Goal: Task Accomplishment & Management: Complete application form

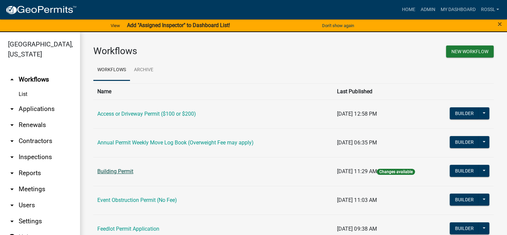
click at [124, 171] on link "Building Permit" at bounding box center [115, 171] width 36 height 6
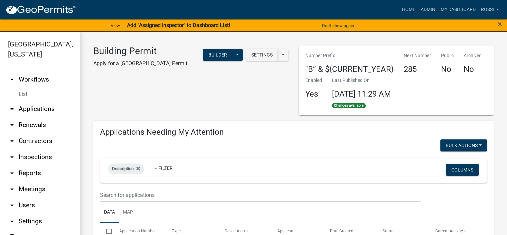
select select "2: 50"
click at [429, 9] on link "Admin" at bounding box center [428, 9] width 20 height 13
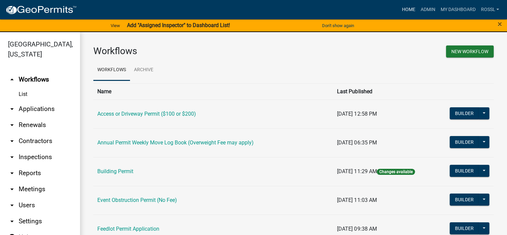
click at [406, 9] on link "Home" at bounding box center [408, 9] width 19 height 13
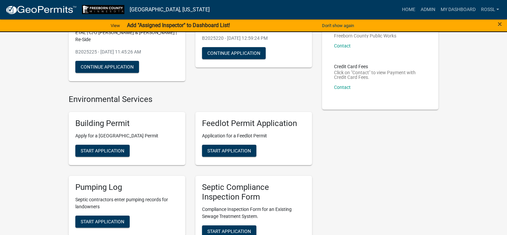
scroll to position [100, 0]
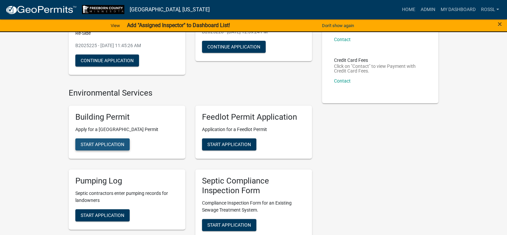
click at [97, 145] on span "Start Application" at bounding box center [103, 143] width 44 height 5
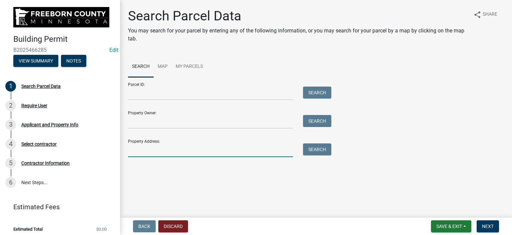
click at [153, 151] on input "Property Address:" at bounding box center [210, 150] width 165 height 14
click at [314, 150] on button "Search" at bounding box center [317, 149] width 28 height 12
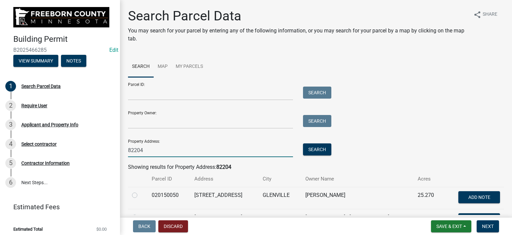
click at [157, 152] on input "82204" at bounding box center [210, 150] width 165 height 14
type input "8"
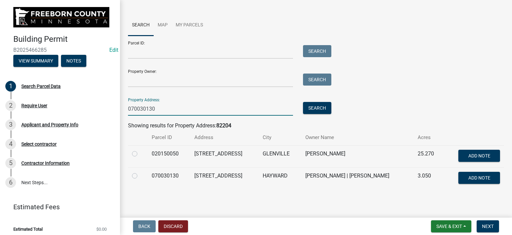
scroll to position [42, 0]
type input "070030130"
click at [140, 171] on label at bounding box center [140, 171] width 0 height 0
click at [140, 175] on input "radio" at bounding box center [142, 173] width 4 height 4
radio input "true"
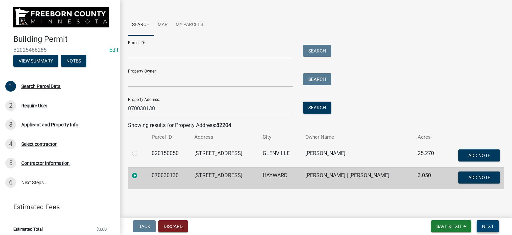
click at [486, 224] on span "Next" at bounding box center [488, 225] width 12 height 5
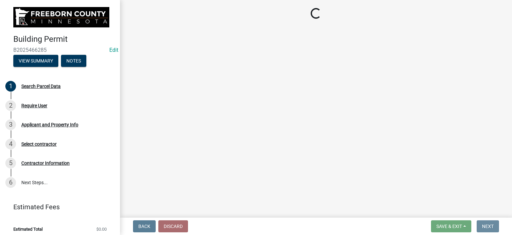
scroll to position [0, 0]
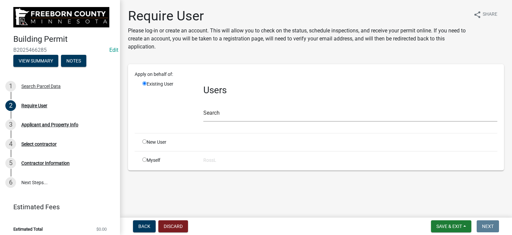
click at [143, 141] on input "radio" at bounding box center [144, 141] width 4 height 4
radio input "true"
radio input "false"
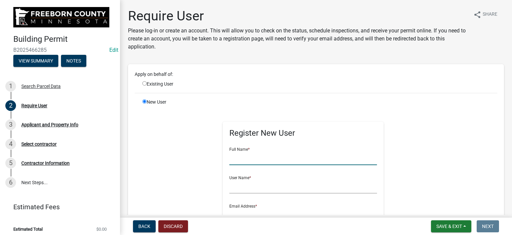
click at [239, 160] on input "text" at bounding box center [303, 158] width 148 height 14
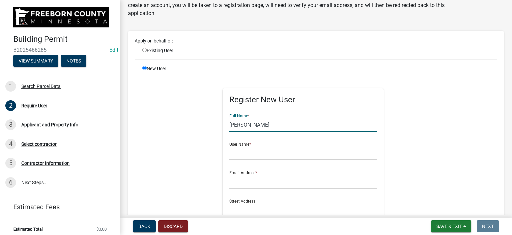
type input "[PERSON_NAME]"
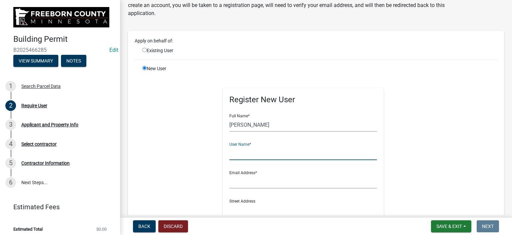
click at [250, 153] on input "text" at bounding box center [303, 153] width 148 height 14
type input "[PERSON_NAME]"
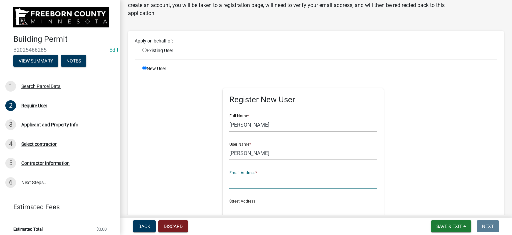
drag, startPoint x: 239, startPoint y: 186, endPoint x: 232, endPoint y: 190, distance: 8.7
click at [239, 186] on input "text" at bounding box center [303, 181] width 148 height 14
type input "[PERSON_NAME][EMAIL_ADDRESS][PERSON_NAME][DOMAIN_NAME][PERSON_NAME]"
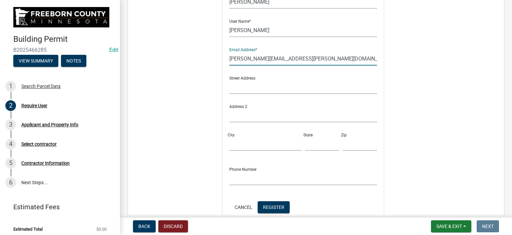
scroll to position [234, 0]
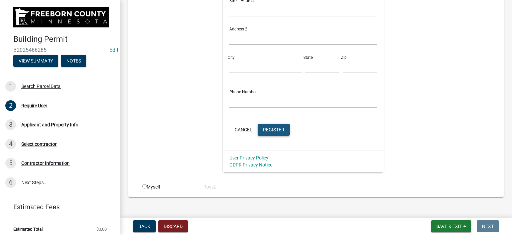
click at [263, 128] on span "Register" at bounding box center [273, 128] width 21 height 5
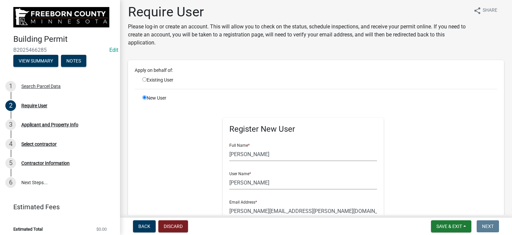
scroll to position [0, 0]
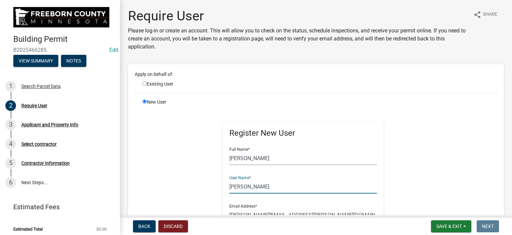
click at [267, 187] on input "[PERSON_NAME]" at bounding box center [303, 186] width 148 height 14
type input "C"
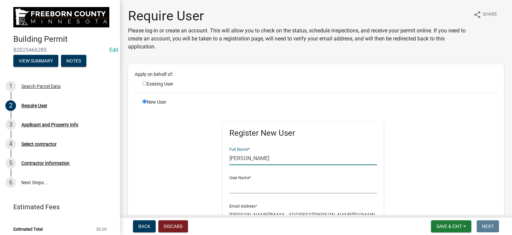
click at [263, 158] on input "[PERSON_NAME]" at bounding box center [303, 158] width 148 height 14
type input "C"
drag, startPoint x: 177, startPoint y: 119, endPoint x: 169, endPoint y: 111, distance: 10.6
click at [144, 83] on input "radio" at bounding box center [144, 83] width 4 height 4
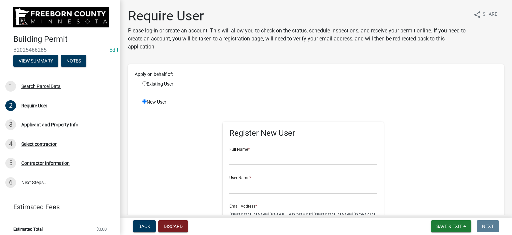
radio input "true"
radio input "false"
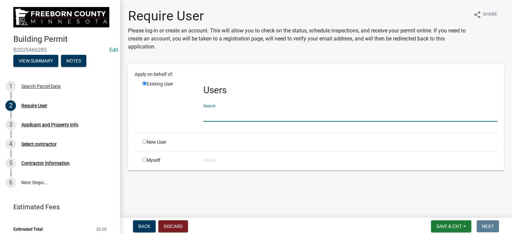
click at [222, 116] on input "text" at bounding box center [350, 115] width 294 height 14
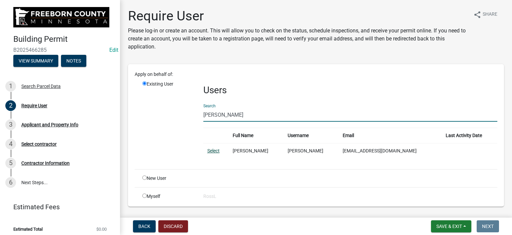
type input "[PERSON_NAME]"
click at [215, 150] on link "Select" at bounding box center [213, 150] width 12 height 5
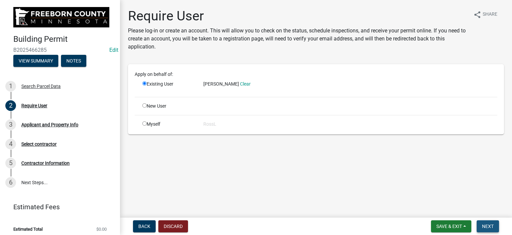
click at [489, 224] on span "Next" at bounding box center [488, 225] width 12 height 5
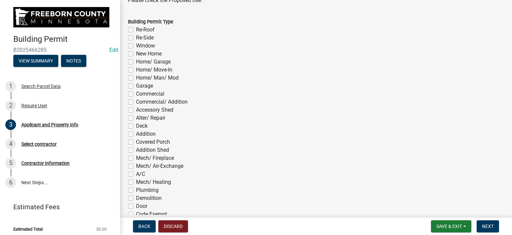
scroll to position [367, 0]
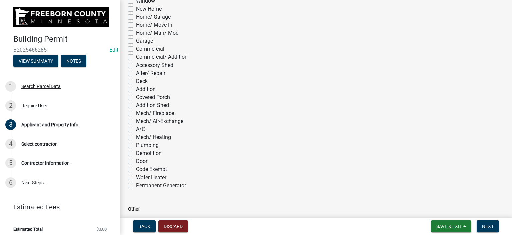
click at [136, 66] on label "Accessory Shed" at bounding box center [154, 65] width 37 height 8
click at [136, 65] on input "Accessory Shed" at bounding box center [138, 63] width 4 height 4
checkbox input "true"
checkbox input "false"
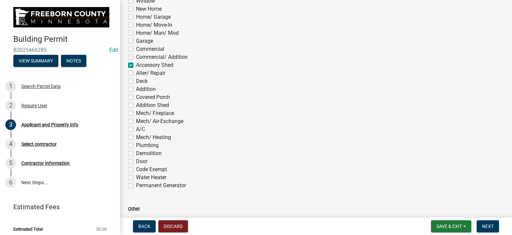
checkbox input "false"
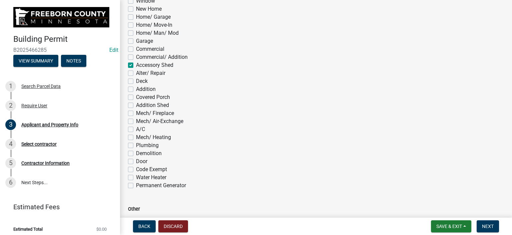
checkbox input "false"
checkbox input "true"
checkbox input "false"
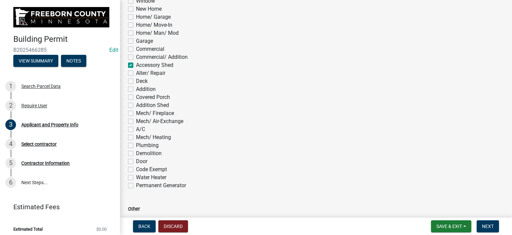
checkbox input "false"
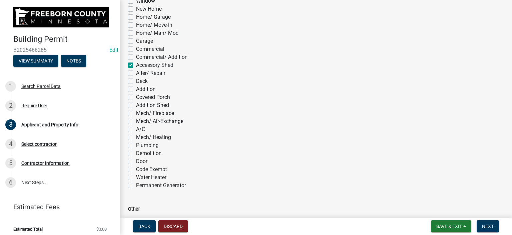
checkbox input "false"
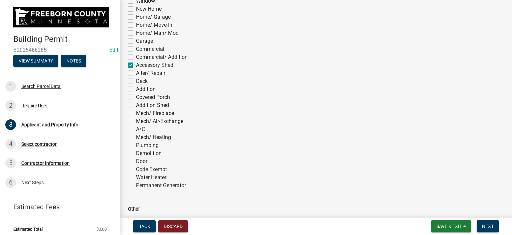
checkbox input "false"
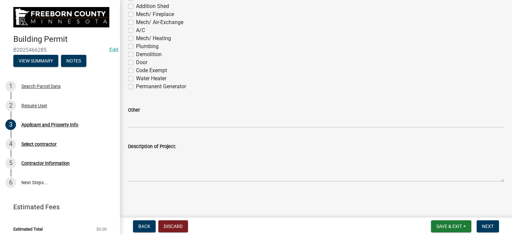
scroll to position [469, 0]
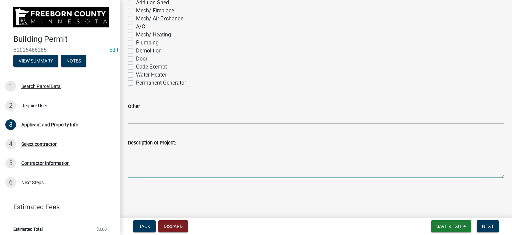
click at [145, 168] on textarea "Description of Project:" at bounding box center [316, 161] width 376 height 31
type textarea "n"
click at [150, 151] on textarea "New poleshed" at bounding box center [316, 161] width 376 height 31
type textarea "New pole shed"
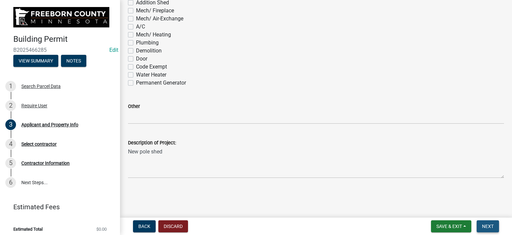
click at [491, 223] on span "Next" at bounding box center [488, 225] width 12 height 5
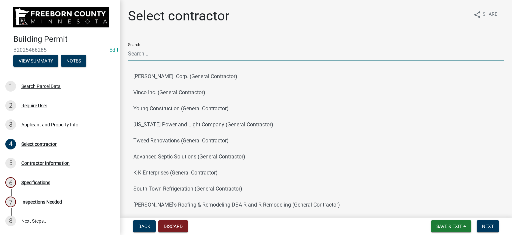
click at [149, 56] on input "Search" at bounding box center [316, 54] width 376 height 14
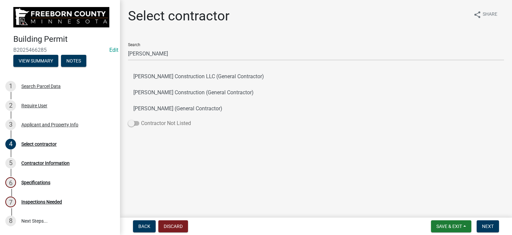
click at [142, 121] on label "Contractor Not Listed" at bounding box center [159, 123] width 63 height 8
click at [141, 119] on input "Contractor Not Listed" at bounding box center [141, 119] width 0 height 0
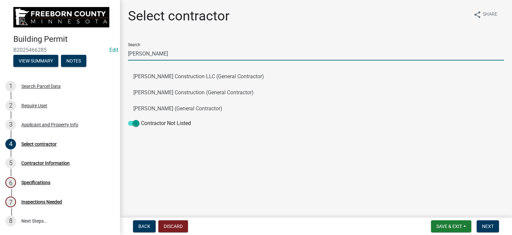
click at [144, 56] on input "[PERSON_NAME]" at bounding box center [316, 54] width 376 height 14
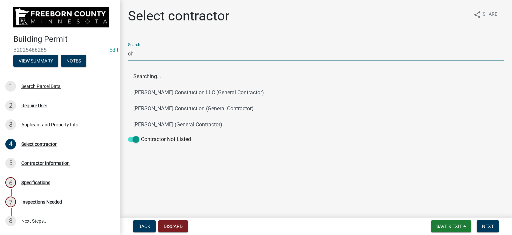
type input "c"
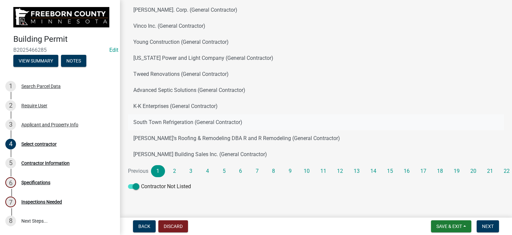
scroll to position [71, 0]
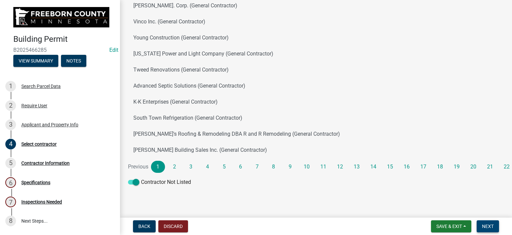
click at [482, 226] on button "Next" at bounding box center [488, 226] width 22 height 12
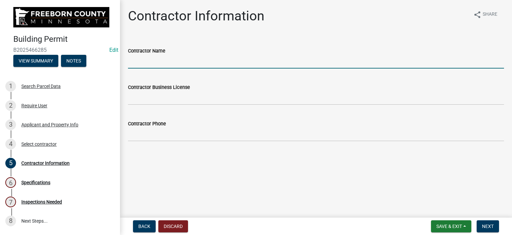
click at [148, 65] on input "Contractor Name" at bounding box center [316, 62] width 376 height 14
type input "Owner"
click at [484, 222] on button "Next" at bounding box center [488, 226] width 22 height 12
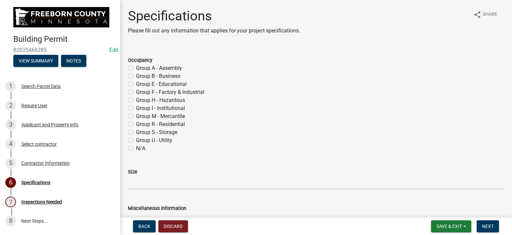
click at [136, 132] on label "Group S - Storage" at bounding box center [156, 132] width 41 height 8
click at [136, 132] on input "Group S - Storage" at bounding box center [138, 130] width 4 height 4
radio input "true"
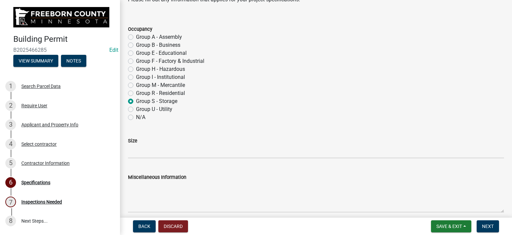
scroll to position [100, 0]
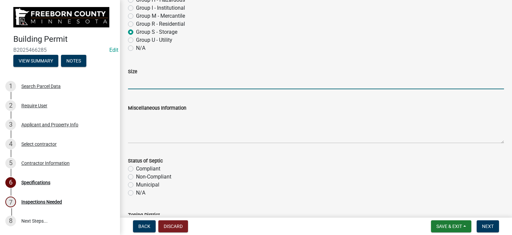
click at [136, 83] on input "Size" at bounding box center [316, 82] width 376 height 14
type input "2"
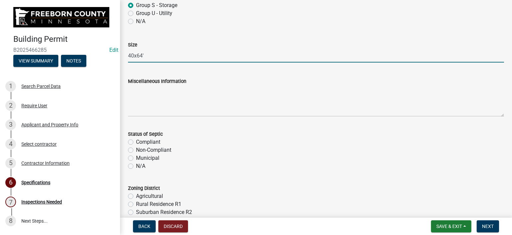
scroll to position [167, 0]
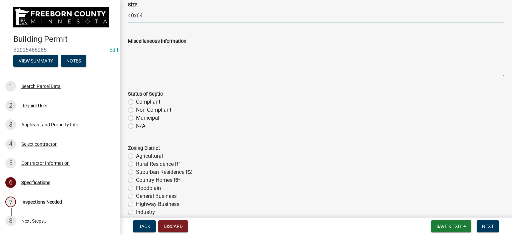
type input "40x64'"
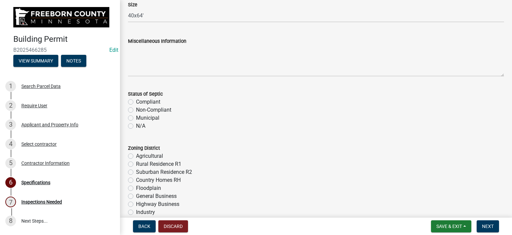
click at [136, 126] on label "N/A" at bounding box center [140, 126] width 9 height 8
click at [136, 126] on input "N/A" at bounding box center [138, 124] width 4 height 4
radio input "true"
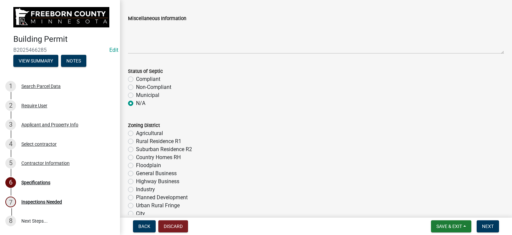
scroll to position [200, 0]
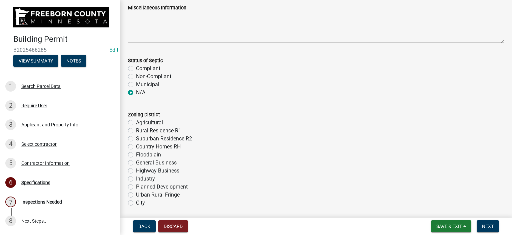
click at [136, 123] on label "Agricultural" at bounding box center [149, 122] width 27 height 8
click at [136, 123] on input "Agricultural" at bounding box center [138, 120] width 4 height 4
radio input "true"
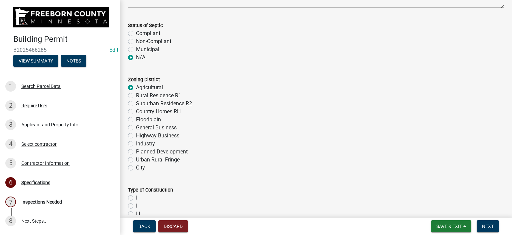
scroll to position [267, 0]
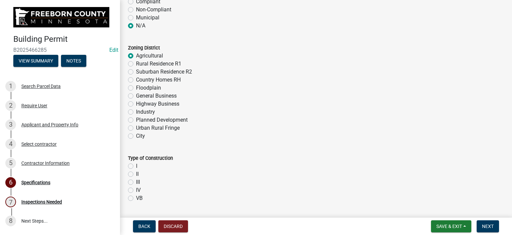
click at [136, 198] on label "VB" at bounding box center [139, 198] width 7 height 8
click at [136, 198] on input "VB" at bounding box center [138, 196] width 4 height 4
radio input "true"
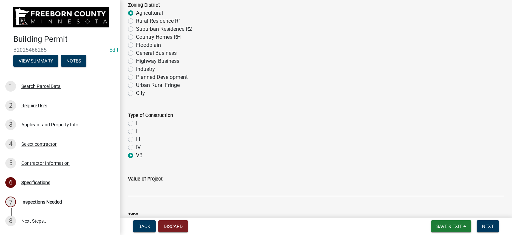
scroll to position [400, 0]
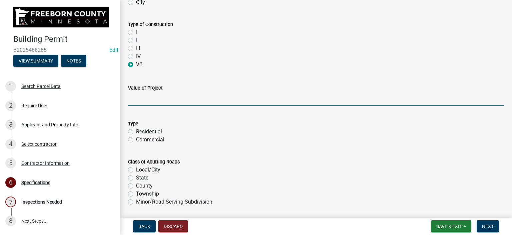
click at [137, 102] on input "text" at bounding box center [316, 99] width 376 height 14
type input "44057.6"
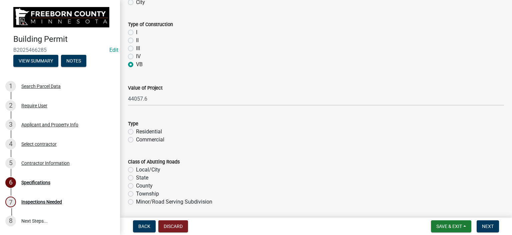
click at [136, 130] on label "Residential" at bounding box center [149, 131] width 26 height 8
click at [136, 130] on input "Residential" at bounding box center [138, 129] width 4 height 4
radio input "true"
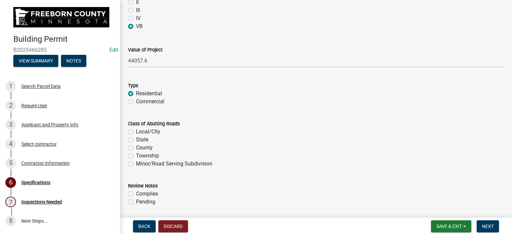
scroll to position [467, 0]
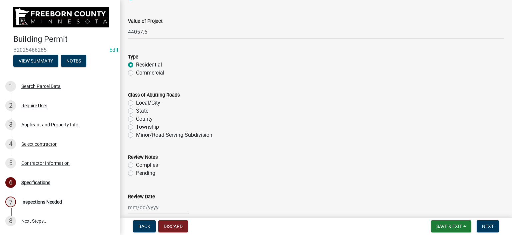
click at [136, 120] on label "County" at bounding box center [144, 119] width 17 height 8
click at [136, 119] on input "County" at bounding box center [138, 117] width 4 height 4
radio input "true"
click at [136, 164] on label "Complies" at bounding box center [147, 165] width 22 height 8
click at [136, 164] on input "Complies" at bounding box center [138, 163] width 4 height 4
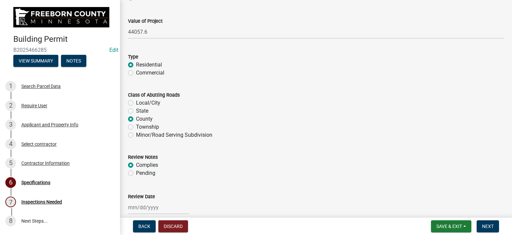
radio input "true"
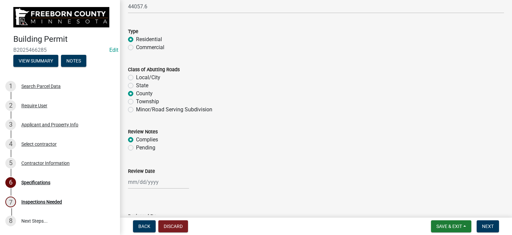
scroll to position [534, 0]
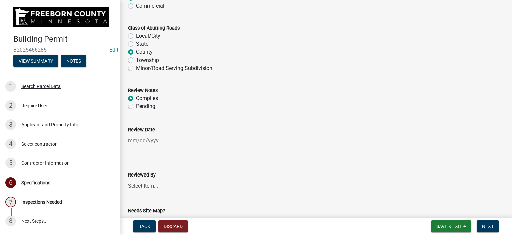
click at [133, 136] on div at bounding box center [158, 140] width 61 height 14
select select "8"
select select "2025"
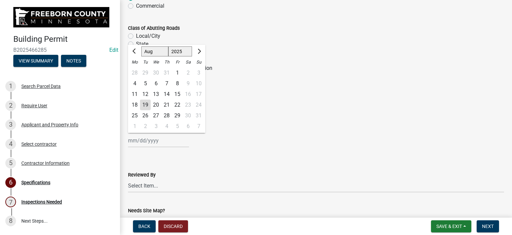
click at [146, 104] on div "19" at bounding box center [145, 104] width 11 height 11
type input "[DATE]"
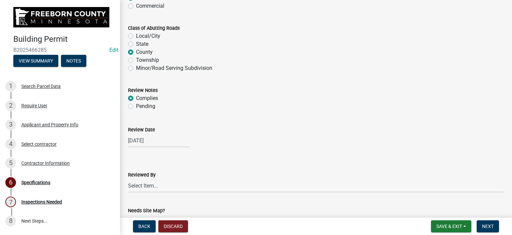
scroll to position [600, 0]
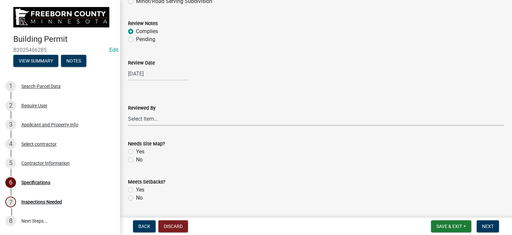
click at [136, 121] on select "Select Item... [PERSON_NAME] [PERSON_NAME] [PERSON_NAME] [PERSON_NAME] [PERSON_…" at bounding box center [316, 119] width 376 height 14
click at [128, 112] on select "Select Item... [PERSON_NAME] [PERSON_NAME] [PERSON_NAME] [PERSON_NAME] [PERSON_…" at bounding box center [316, 119] width 376 height 14
select select "cf5e982a-8fde-449d-bcd8-be8cdfb99374"
click at [136, 159] on label "No" at bounding box center [139, 159] width 7 height 8
click at [136, 159] on input "No" at bounding box center [138, 157] width 4 height 4
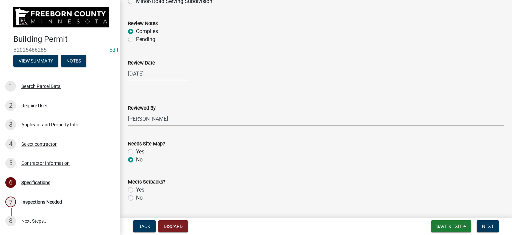
radio input "true"
click at [130, 192] on div "Yes" at bounding box center [316, 189] width 376 height 8
click at [136, 189] on label "Yes" at bounding box center [140, 189] width 8 height 8
click at [136, 189] on input "Yes" at bounding box center [138, 187] width 4 height 4
radio input "true"
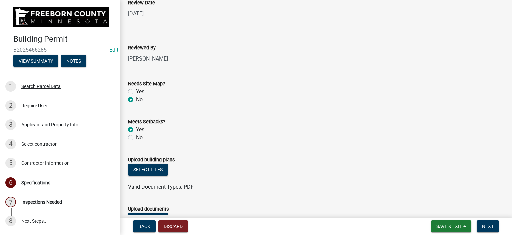
scroll to position [734, 0]
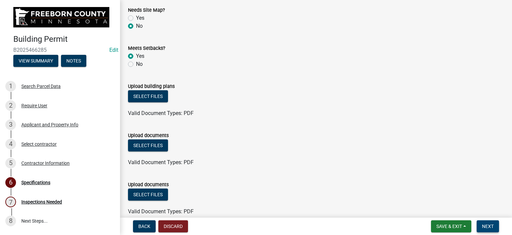
click at [489, 226] on span "Next" at bounding box center [488, 225] width 12 height 5
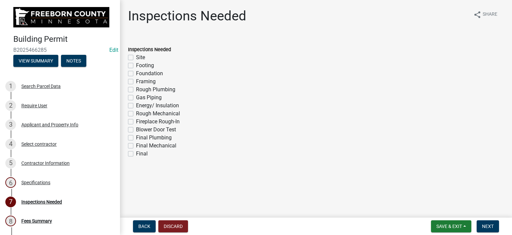
click at [136, 66] on label "Footing" at bounding box center [145, 65] width 18 height 8
click at [136, 66] on input "Footing" at bounding box center [138, 63] width 4 height 4
checkbox input "true"
checkbox input "false"
checkbox input "true"
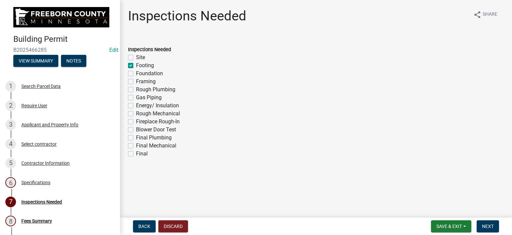
checkbox input "false"
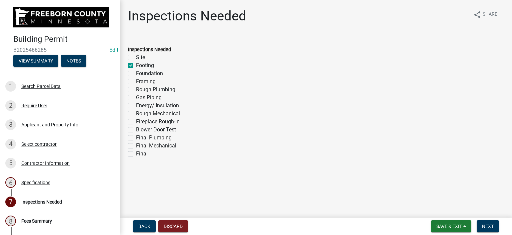
checkbox input "false"
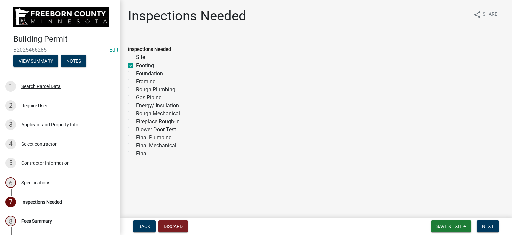
checkbox input "false"
click at [136, 81] on label "Framing" at bounding box center [146, 81] width 20 height 8
click at [136, 81] on input "Framing" at bounding box center [138, 79] width 4 height 4
checkbox input "true"
checkbox input "false"
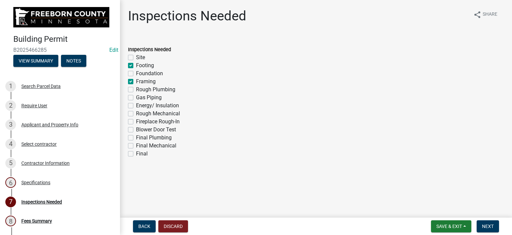
checkbox input "true"
checkbox input "false"
checkbox input "true"
checkbox input "false"
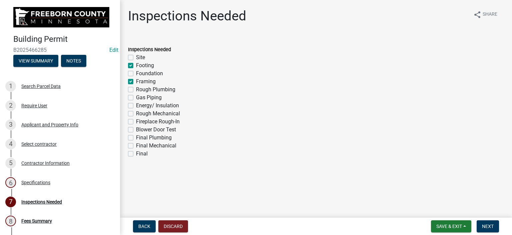
checkbox input "false"
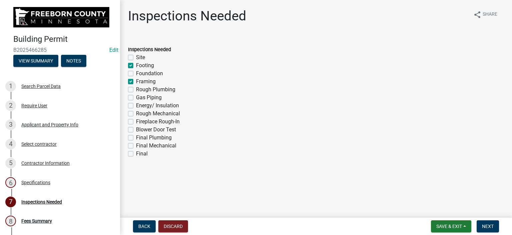
checkbox input "false"
click at [136, 152] on label "Final" at bounding box center [142, 153] width 12 height 8
click at [136, 152] on input "Final" at bounding box center [138, 151] width 4 height 4
checkbox input "true"
checkbox input "false"
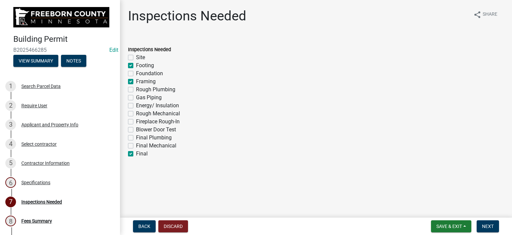
checkbox input "true"
checkbox input "false"
checkbox input "true"
checkbox input "false"
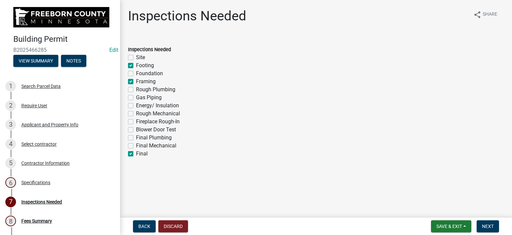
checkbox input "false"
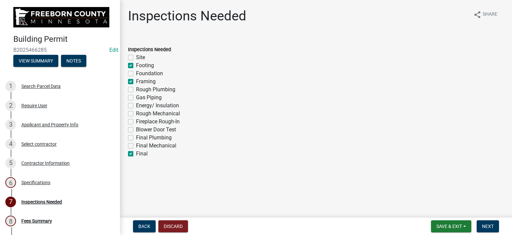
checkbox input "false"
checkbox input "true"
click at [492, 224] on span "Next" at bounding box center [488, 225] width 12 height 5
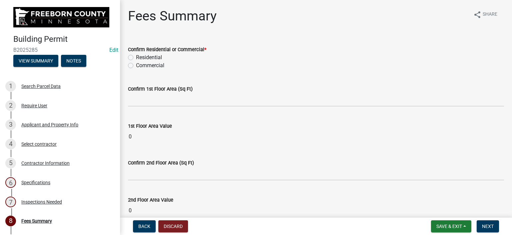
click at [136, 57] on label "Residential" at bounding box center [149, 57] width 26 height 8
click at [136, 57] on input "Residential" at bounding box center [138, 55] width 4 height 4
radio input "true"
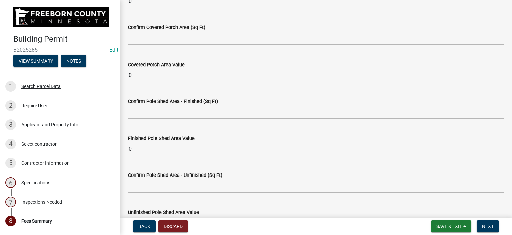
scroll to position [467, 0]
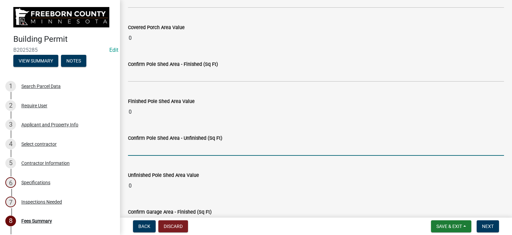
click at [146, 150] on input "text" at bounding box center [316, 149] width 376 height 14
type input "2560"
click at [181, 156] on wm-data-entity-input "Confirm Pole Shed Area - Unfinished (Sq Ft) 2560" at bounding box center [316, 142] width 376 height 37
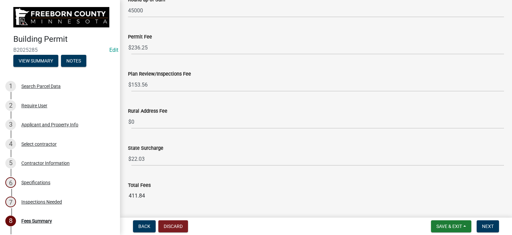
scroll to position [867, 0]
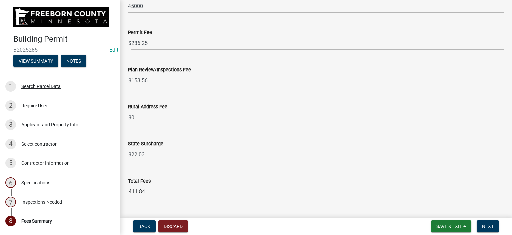
click at [145, 153] on input "22.03" at bounding box center [317, 154] width 373 height 14
type input "22.50"
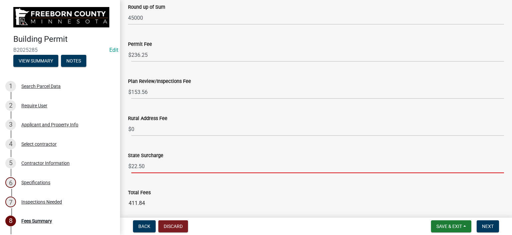
click at [159, 164] on wm-data-entity-input "State Surcharge $ 22.50" at bounding box center [316, 160] width 376 height 37
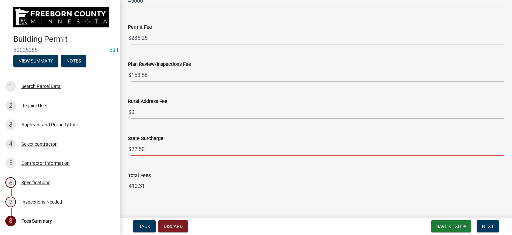
scroll to position [881, 0]
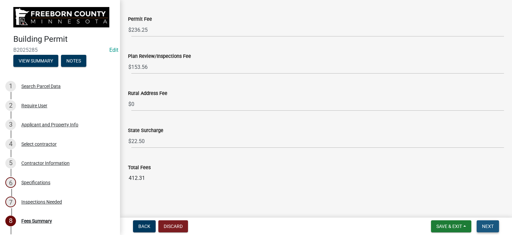
click at [486, 226] on span "Next" at bounding box center [488, 225] width 12 height 5
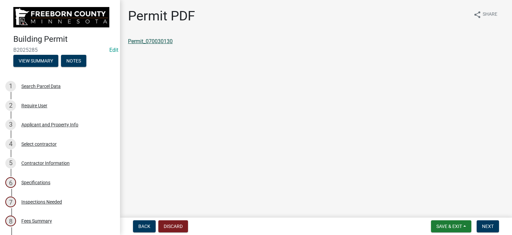
click at [147, 41] on link "Permit_070030130" at bounding box center [150, 41] width 45 height 6
click at [355, 212] on main "Permit PDF share Share Permit_070030130" at bounding box center [316, 107] width 392 height 214
click at [42, 180] on div "Specifications" at bounding box center [35, 182] width 29 height 5
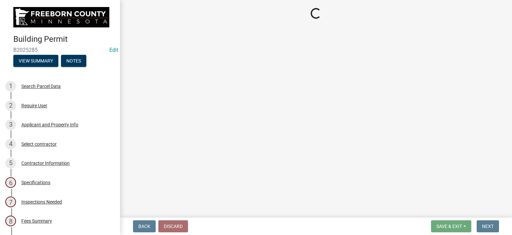
select select "cf5e982a-8fde-449d-bcd8-be8cdfb99374"
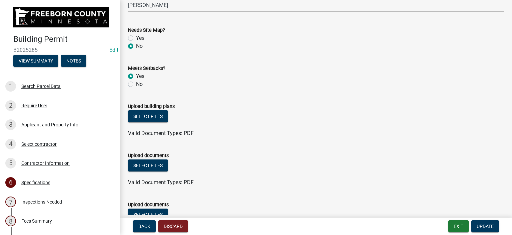
scroll to position [801, 0]
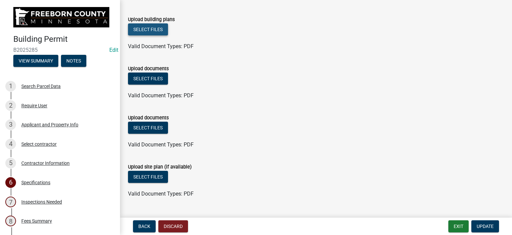
click at [161, 30] on button "Select files" at bounding box center [148, 29] width 40 height 12
click at [294, 176] on div "Select files" at bounding box center [316, 177] width 376 height 14
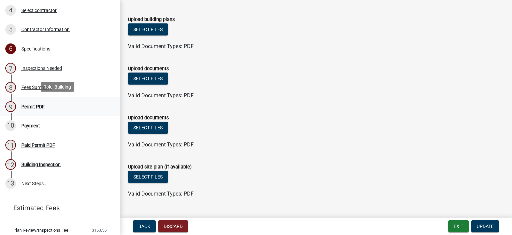
click at [29, 102] on div "9 Permit PDF" at bounding box center [57, 106] width 104 height 11
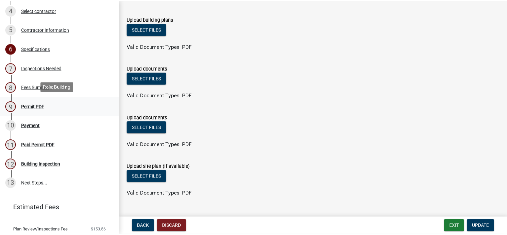
scroll to position [0, 0]
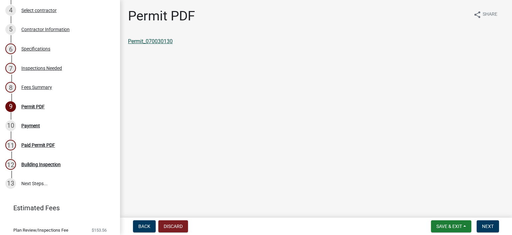
click at [159, 43] on link "Permit_070030130" at bounding box center [150, 41] width 45 height 6
click at [448, 229] on button "Save & Exit" at bounding box center [451, 226] width 40 height 12
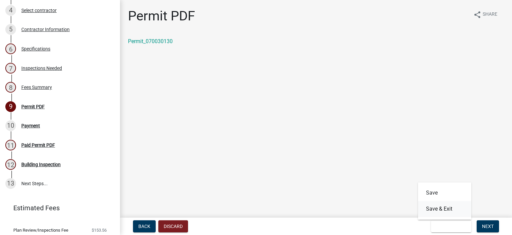
click at [442, 208] on button "Save & Exit" at bounding box center [444, 208] width 53 height 16
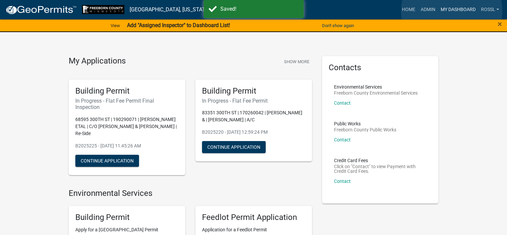
click at [452, 11] on link "My Dashboard" at bounding box center [458, 9] width 40 height 13
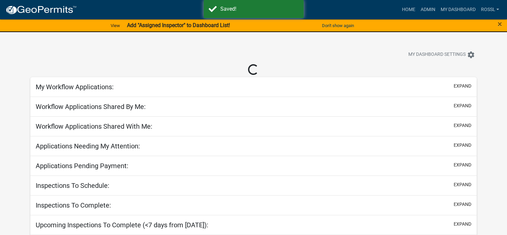
select select "2: 50"
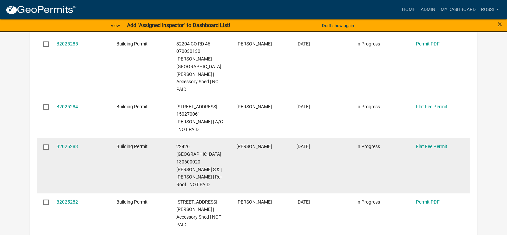
scroll to position [234, 0]
